Goal: Transaction & Acquisition: Purchase product/service

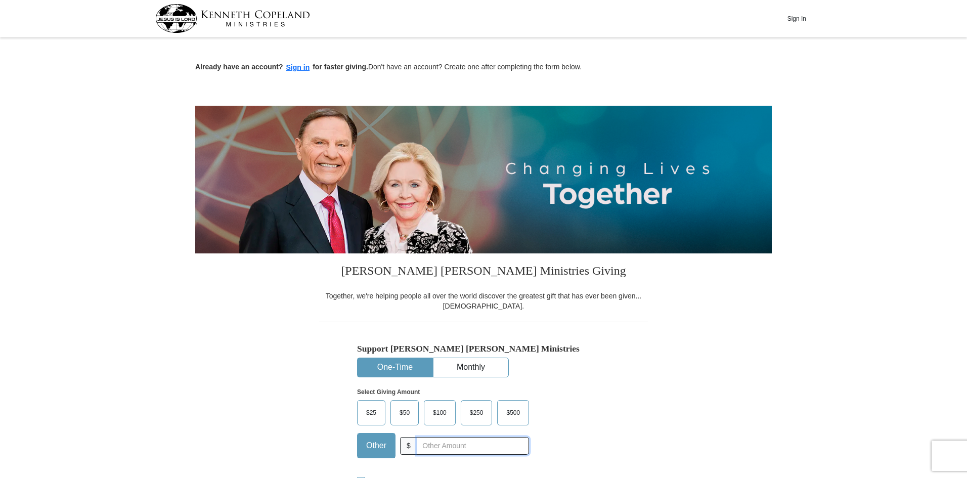
click at [429, 445] on input "text" at bounding box center [473, 446] width 112 height 18
click at [432, 449] on input "text" at bounding box center [473, 446] width 112 height 18
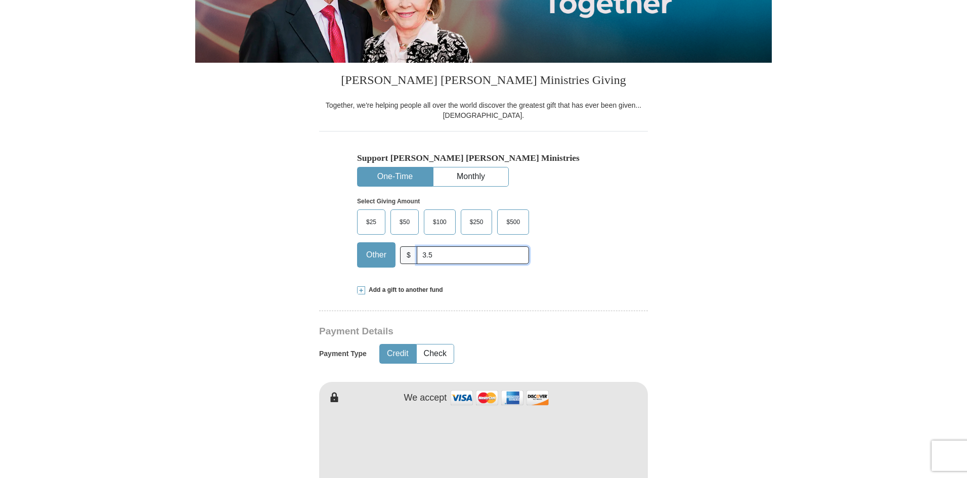
scroll to position [202, 0]
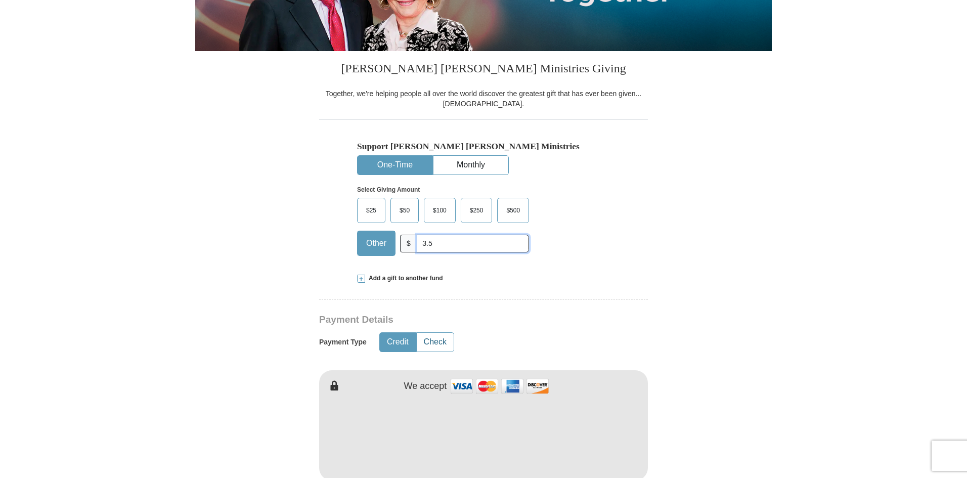
type input "3.5"
click at [429, 341] on button "Check" at bounding box center [435, 342] width 37 height 19
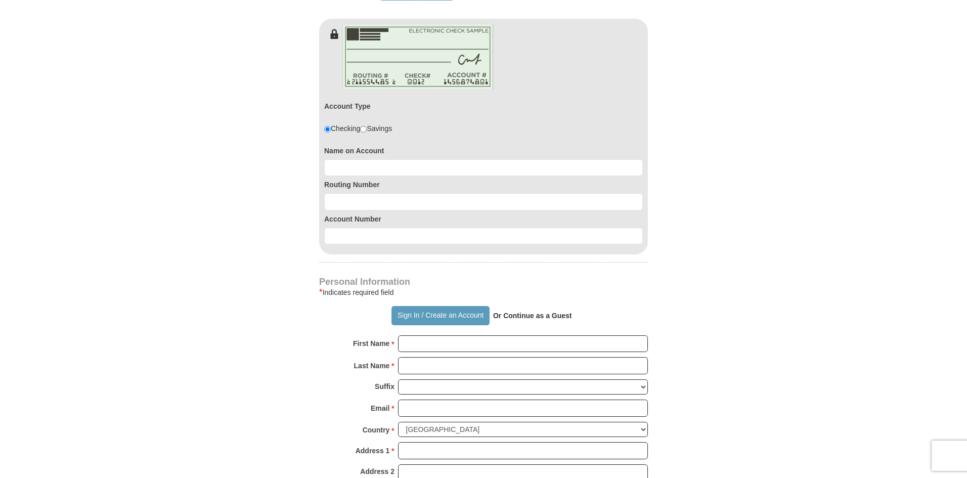
scroll to position [556, 0]
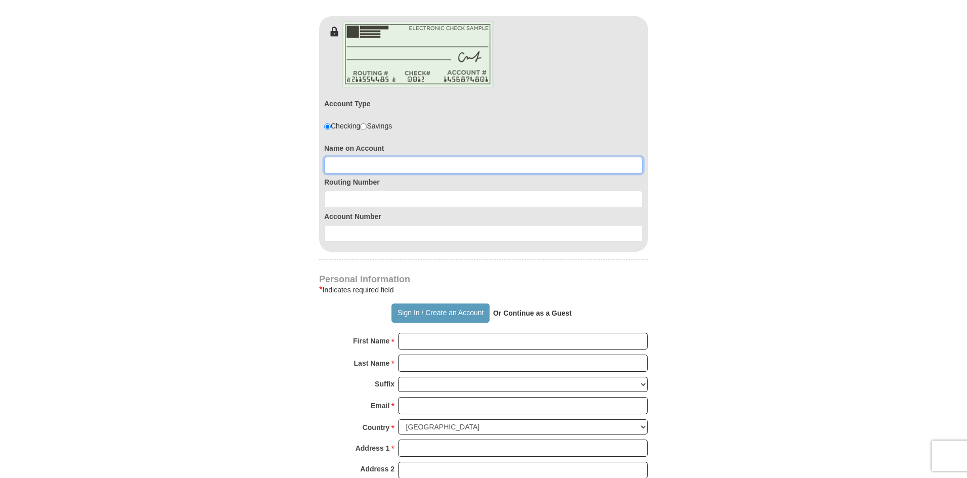
click at [349, 165] on input at bounding box center [483, 165] width 319 height 17
click at [366, 168] on input at bounding box center [483, 165] width 319 height 17
type input "uyeme aggreh"
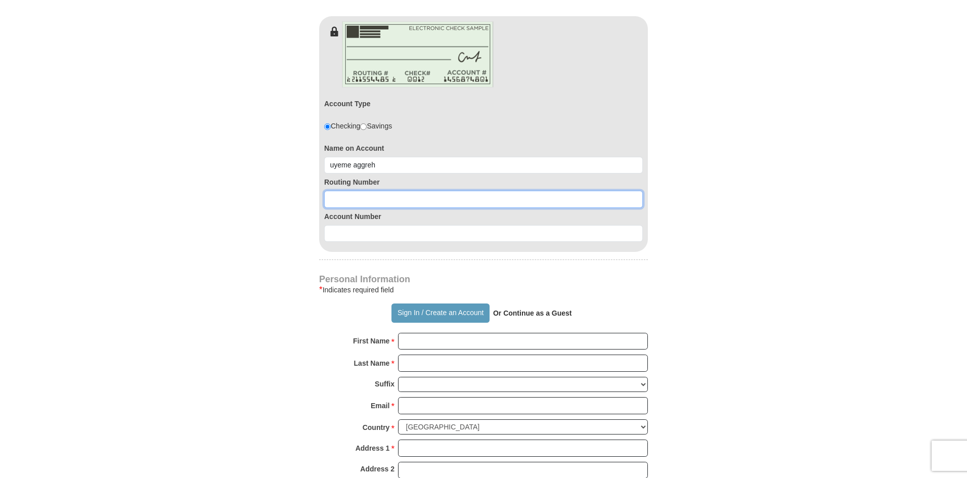
click at [370, 197] on input at bounding box center [483, 199] width 319 height 17
type input "113011258"
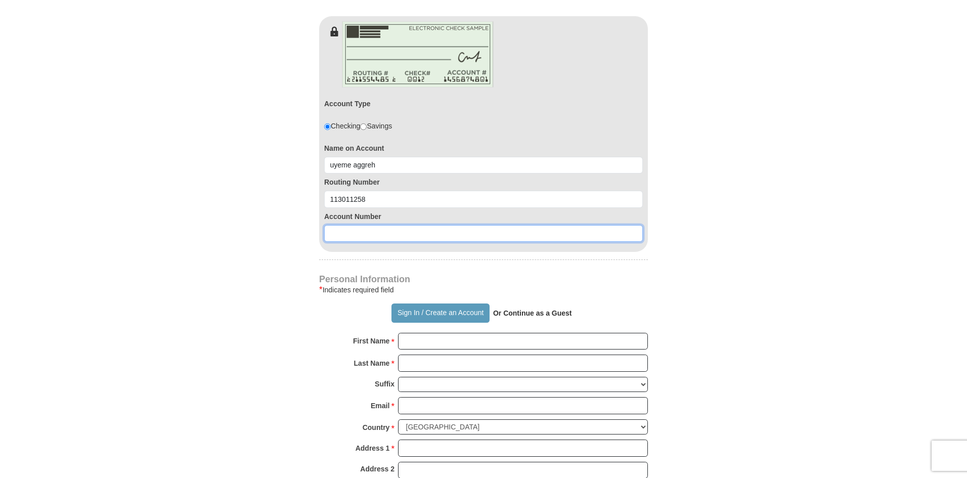
click at [342, 230] on input at bounding box center [483, 233] width 319 height 17
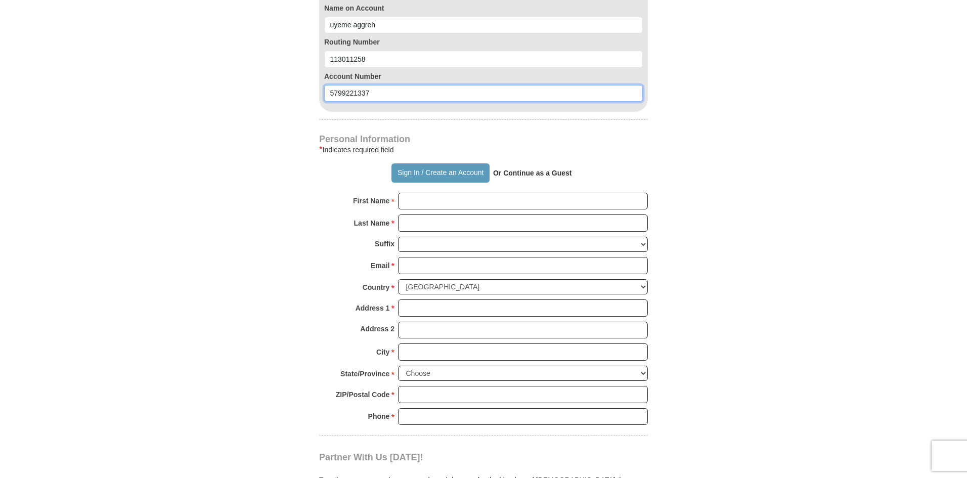
scroll to position [708, 0]
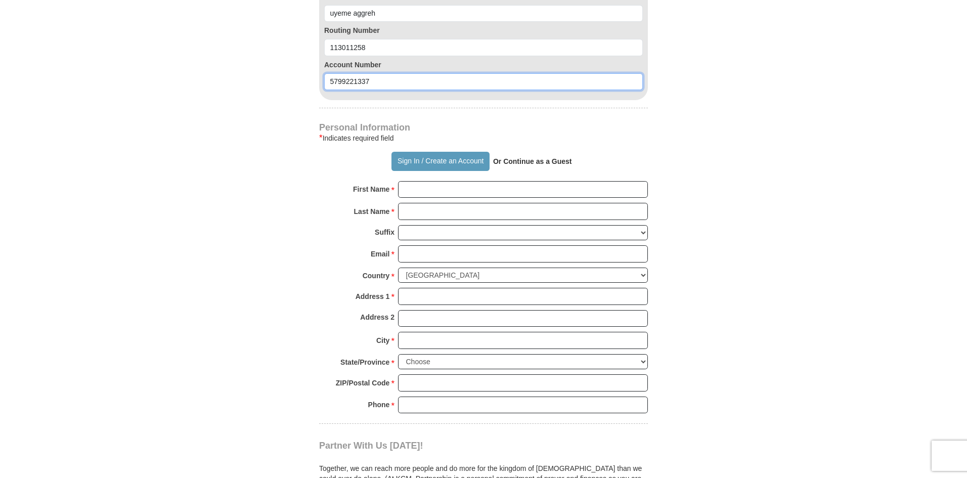
type input "5799221337"
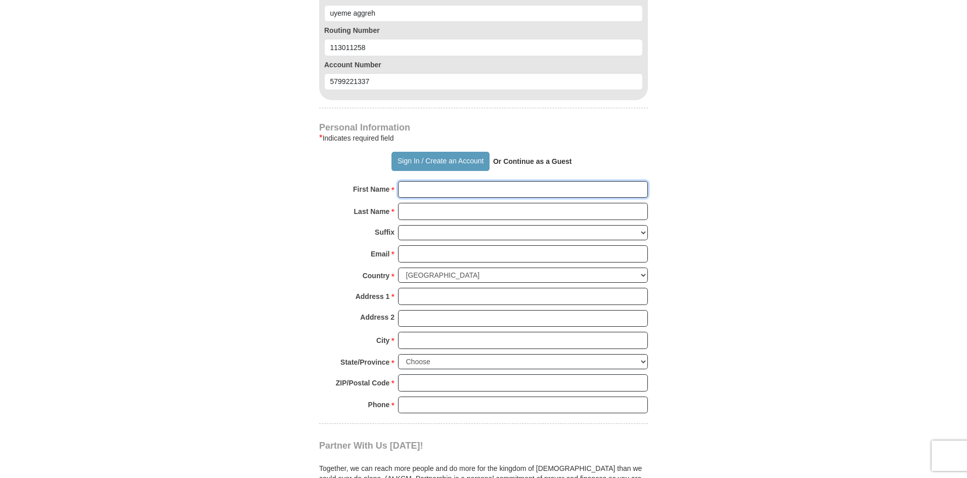
click at [404, 190] on input "First Name *" at bounding box center [523, 189] width 250 height 17
type input "Uyeme"
type input "Aggreh"
type input "[STREET_ADDRESS]"
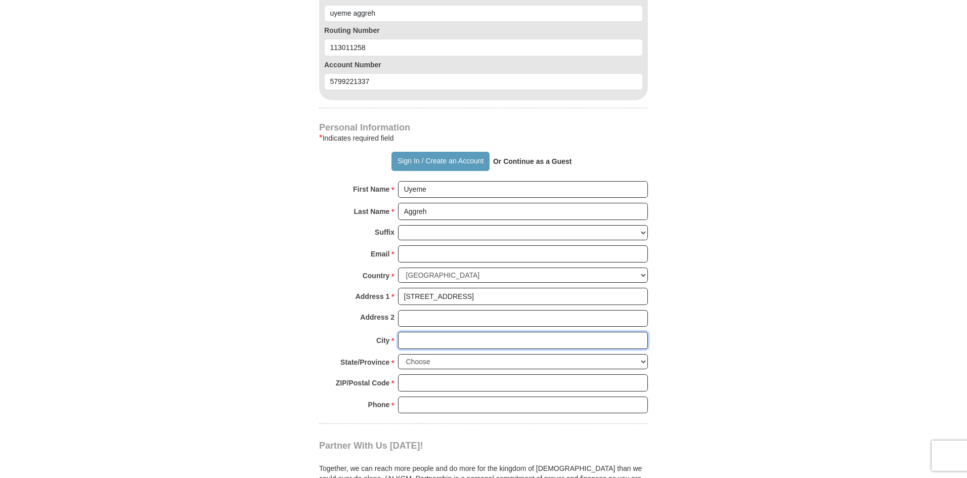
type input "Tomball"
select select "[GEOGRAPHIC_DATA]"
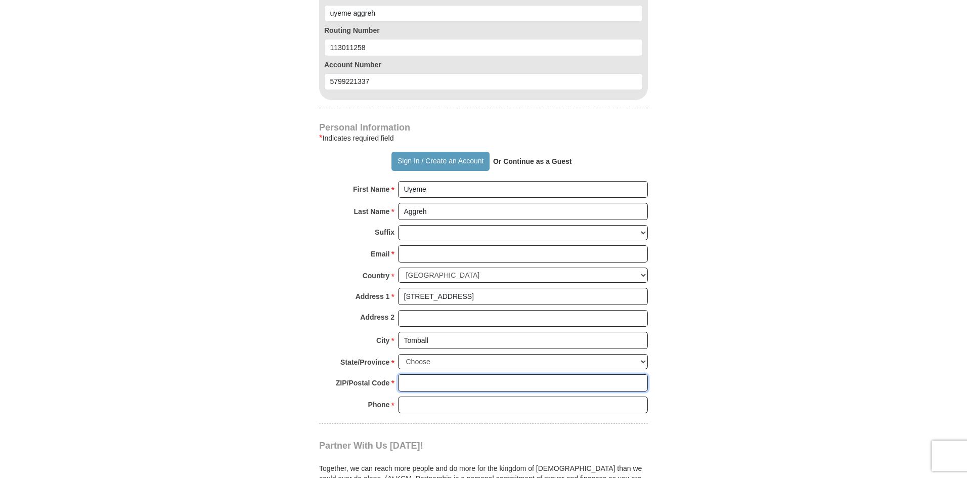
type input "77377"
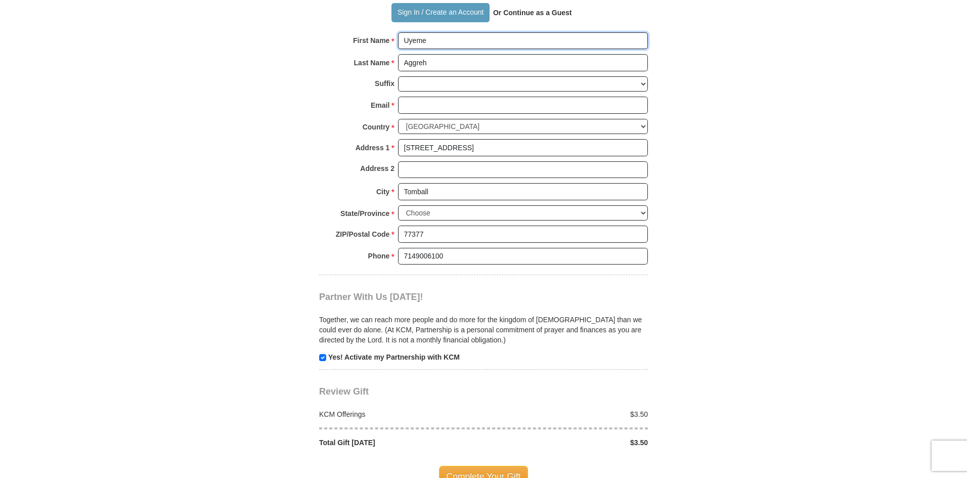
scroll to position [860, 0]
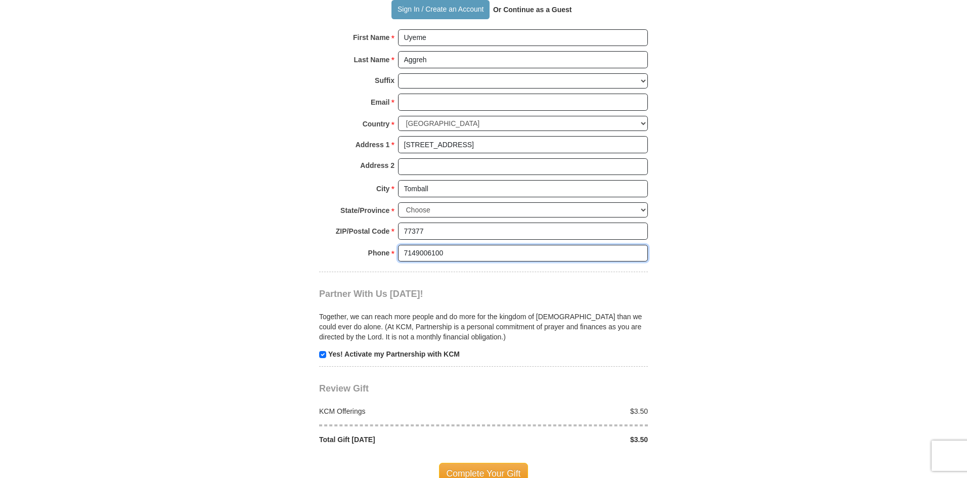
click at [428, 252] on input "7149006100" at bounding box center [523, 253] width 250 height 17
click at [439, 255] on input "7149096100" at bounding box center [523, 253] width 250 height 17
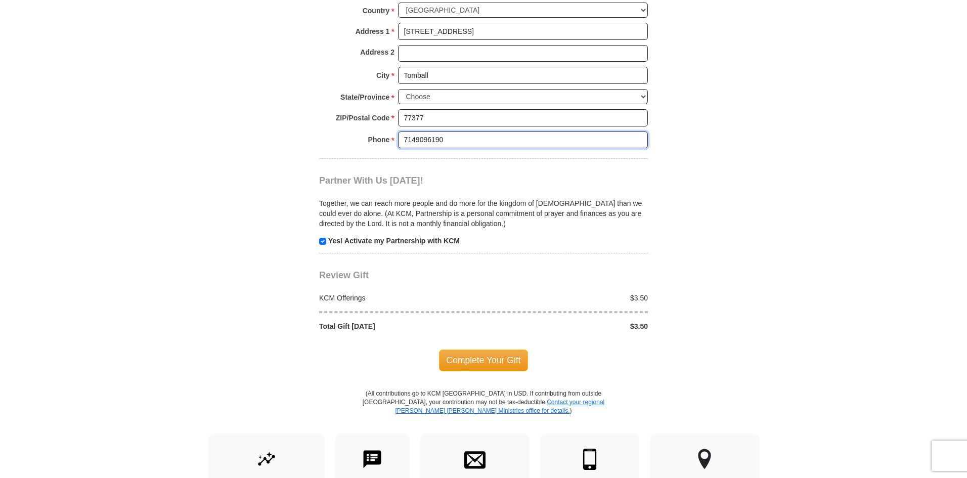
scroll to position [1062, 0]
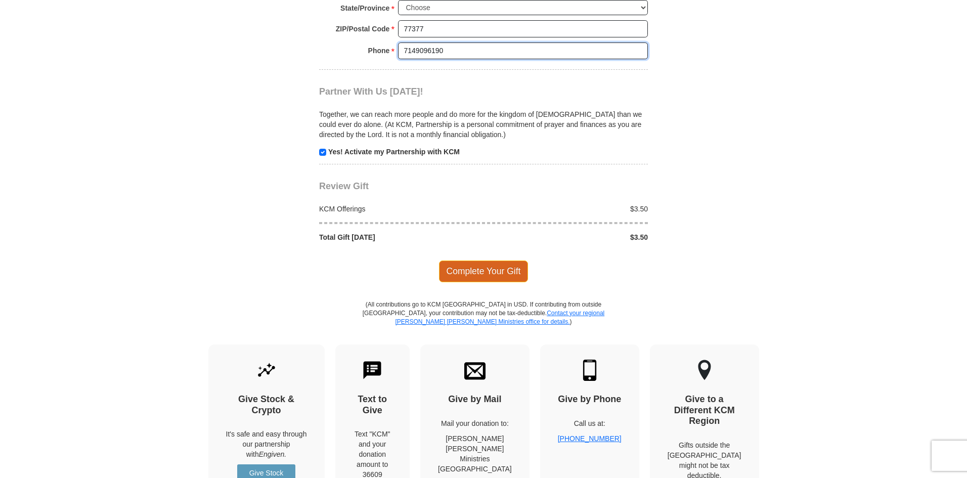
type input "7149096190"
click at [465, 271] on span "Complete Your Gift" at bounding box center [484, 270] width 90 height 21
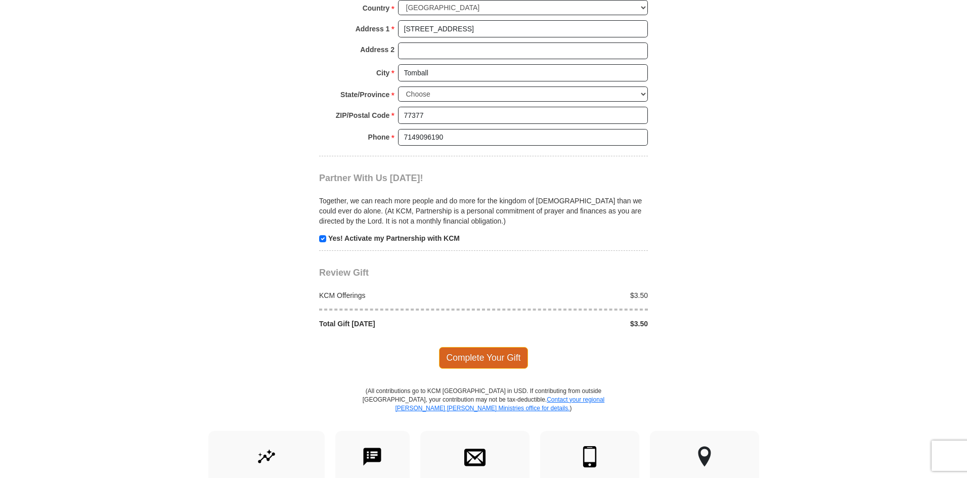
scroll to position [946, 0]
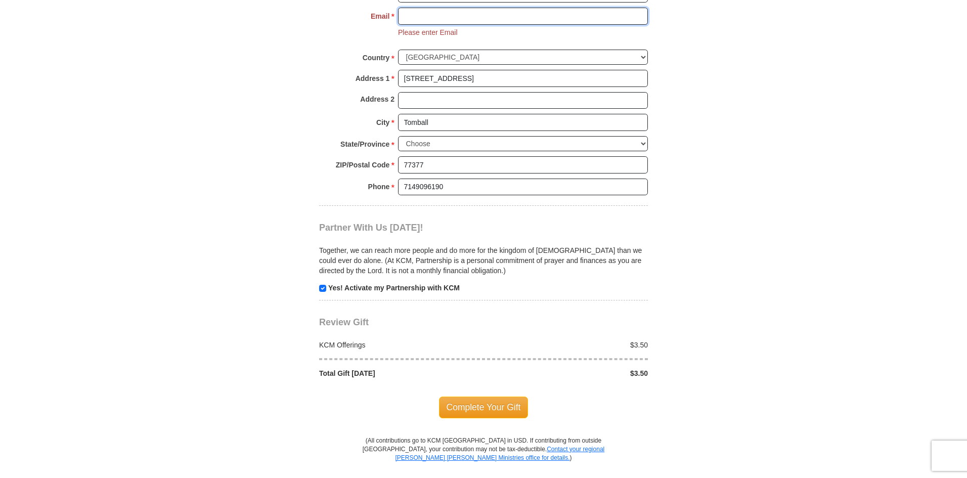
click at [409, 19] on input "Email *" at bounding box center [523, 16] width 250 height 17
type input "[EMAIL_ADDRESS][DOMAIN_NAME]"
click at [499, 411] on span "Complete Your Gift" at bounding box center [484, 406] width 90 height 21
